Goal: Check status: Check status

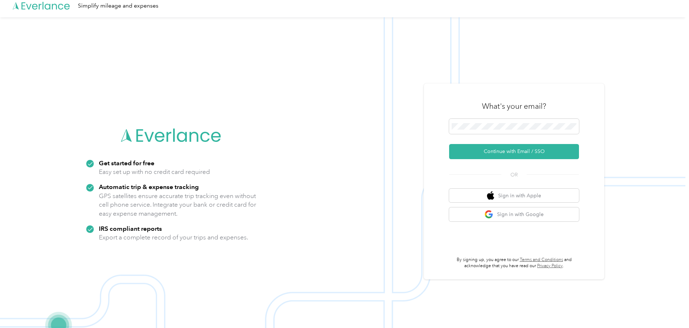
scroll to position [23, 0]
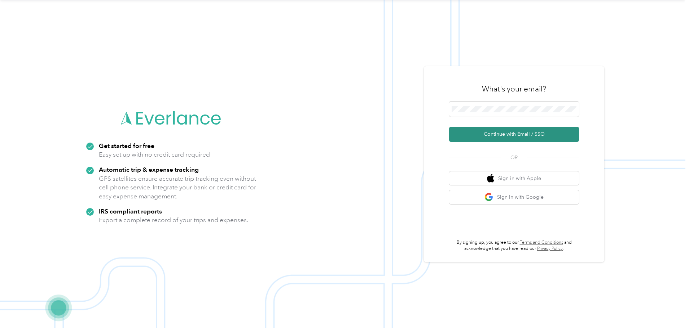
click at [522, 133] on button "Continue with Email / SSO" at bounding box center [514, 134] width 130 height 15
click at [515, 133] on button "Continue with Email / SSO" at bounding box center [514, 134] width 130 height 15
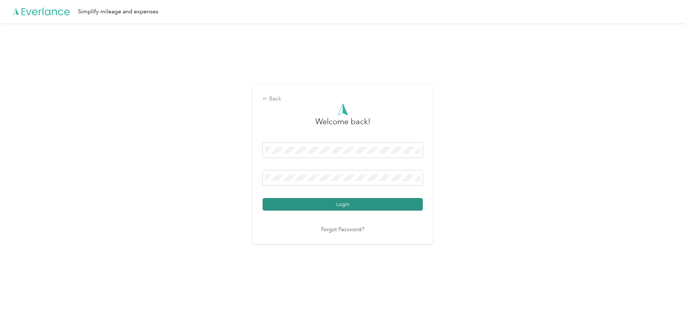
click at [352, 207] on button "Login" at bounding box center [342, 204] width 160 height 13
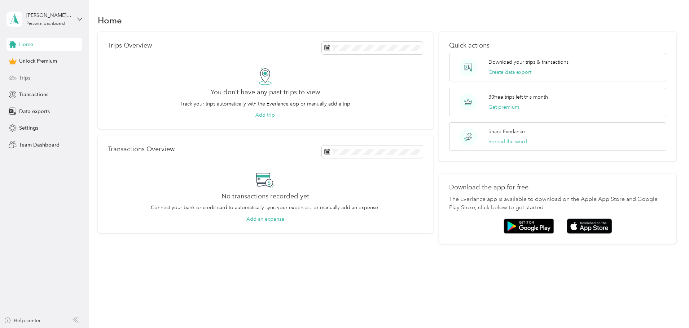
click at [20, 78] on span "Trips" at bounding box center [24, 78] width 11 height 8
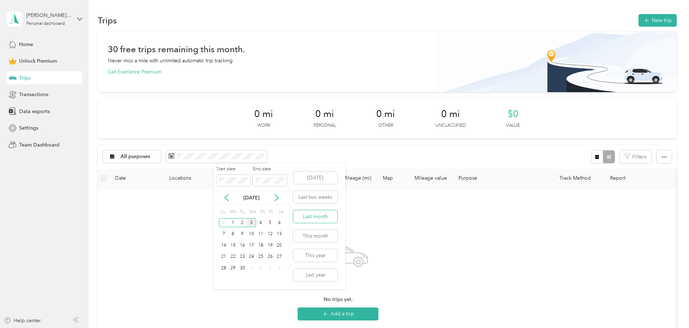
click at [306, 218] on button "Last month" at bounding box center [315, 217] width 44 height 13
